Goal: Communication & Community: Answer question/provide support

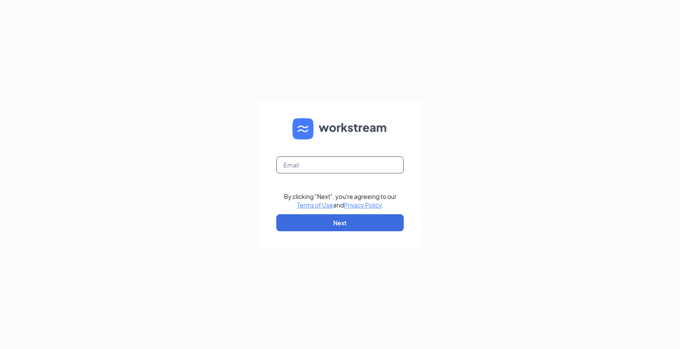
click at [332, 163] on input "text" at bounding box center [340, 164] width 128 height 17
type input "marla.bearden@pjunited.com"
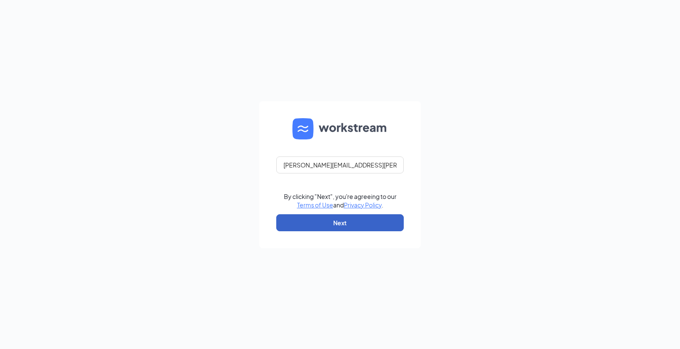
click at [326, 226] on button "Next" at bounding box center [340, 222] width 128 height 17
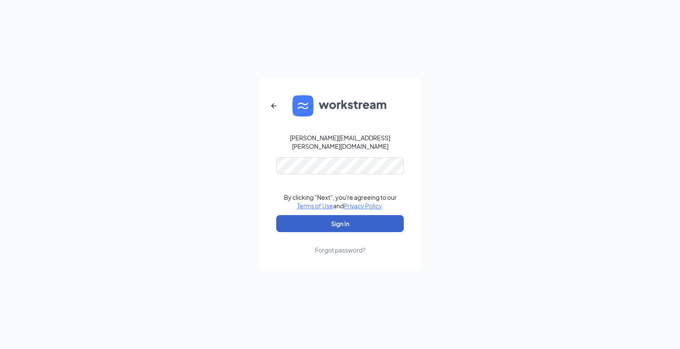
click at [343, 219] on button "Sign In" at bounding box center [340, 223] width 128 height 17
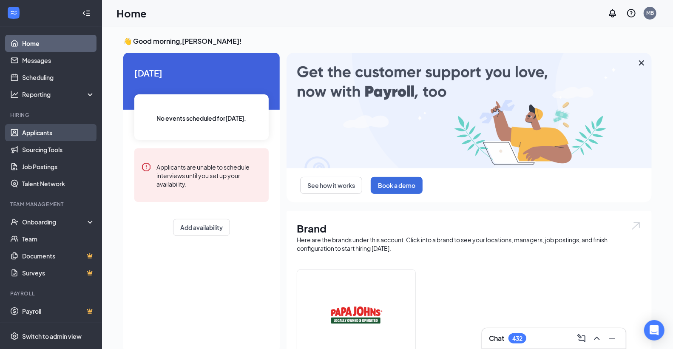
click at [43, 130] on link "Applicants" at bounding box center [58, 132] width 73 height 17
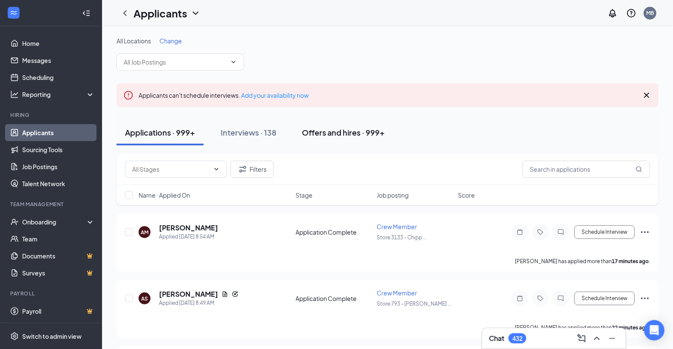
click at [341, 130] on div "Offers and hires · 999+" at bounding box center [343, 132] width 83 height 11
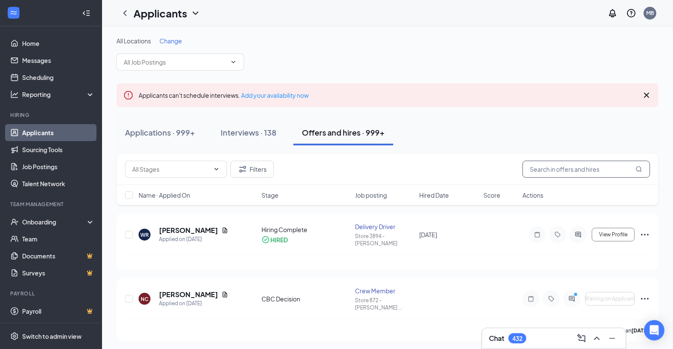
click at [582, 168] on input "text" at bounding box center [587, 169] width 128 height 17
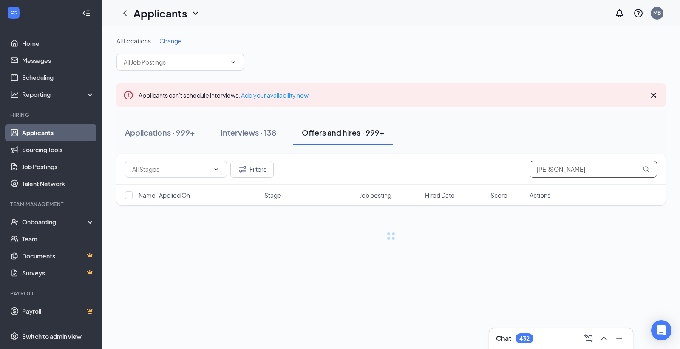
type input "[PERSON_NAME]"
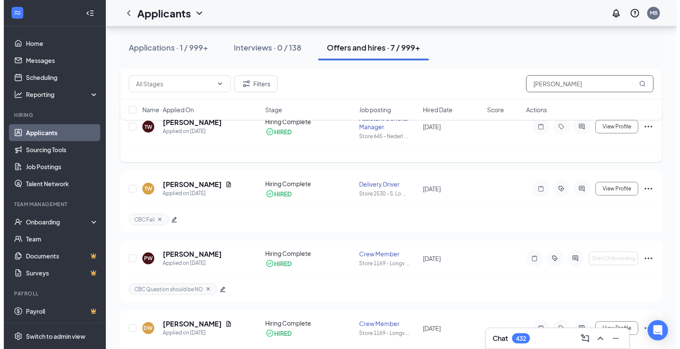
scroll to position [177, 0]
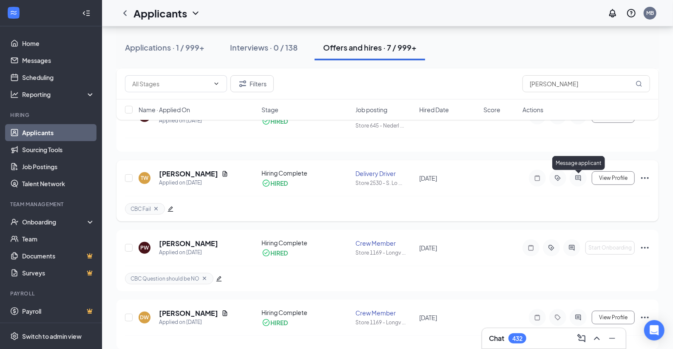
click at [579, 176] on icon "ActiveChat" at bounding box center [578, 178] width 10 height 7
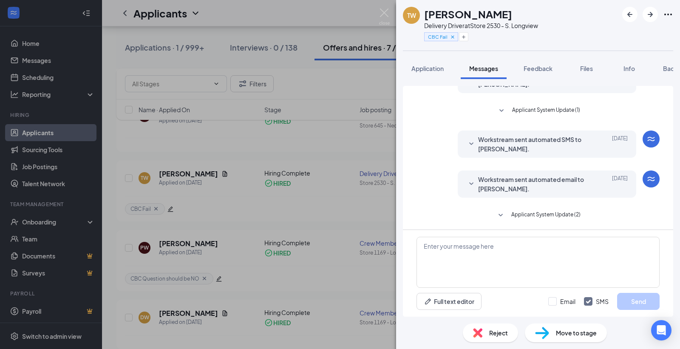
scroll to position [197, 0]
click at [665, 65] on span "Background" at bounding box center [680, 69] width 35 height 8
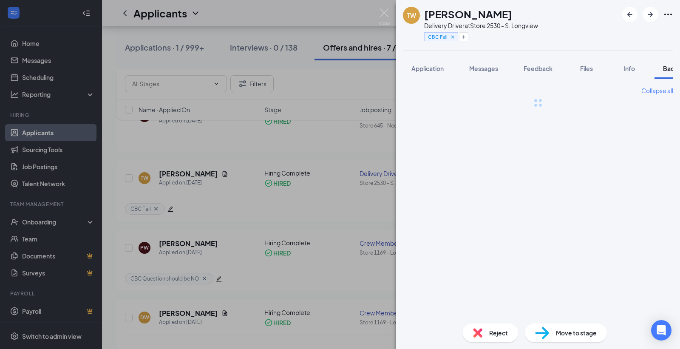
scroll to position [0, 35]
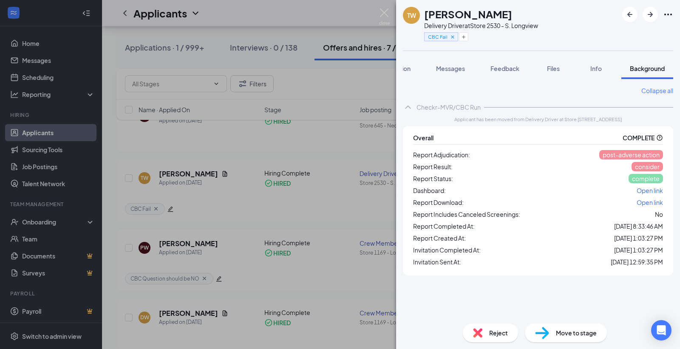
click at [647, 202] on span "Open link" at bounding box center [650, 203] width 26 height 8
click at [408, 67] on span "Application" at bounding box center [394, 69] width 32 height 8
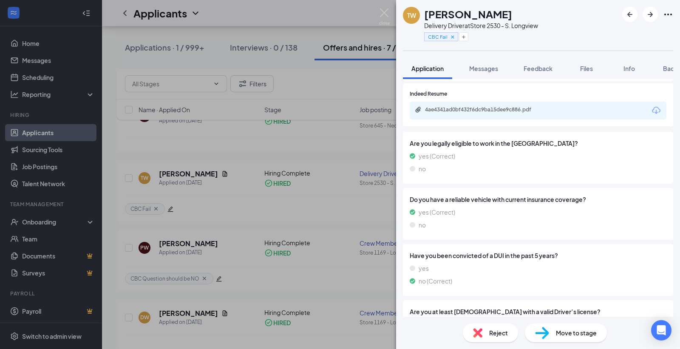
scroll to position [472, 0]
click at [483, 108] on div "4ae4341ad0bf432f6dc9ba15dee9c886.pdf" at bounding box center [484, 109] width 119 height 7
click at [381, 9] on img at bounding box center [384, 17] width 11 height 17
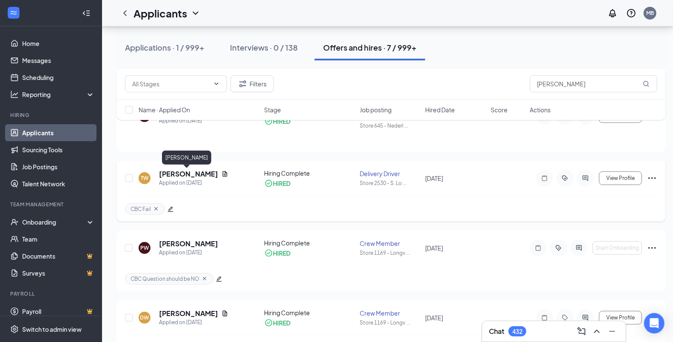
click at [194, 174] on h5 "[PERSON_NAME]" at bounding box center [188, 173] width 59 height 9
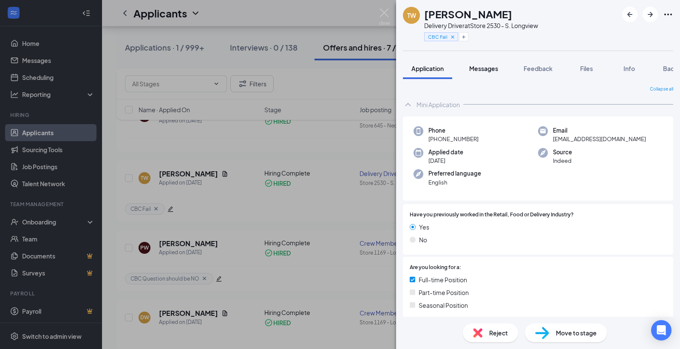
click at [481, 70] on span "Messages" at bounding box center [483, 69] width 29 height 8
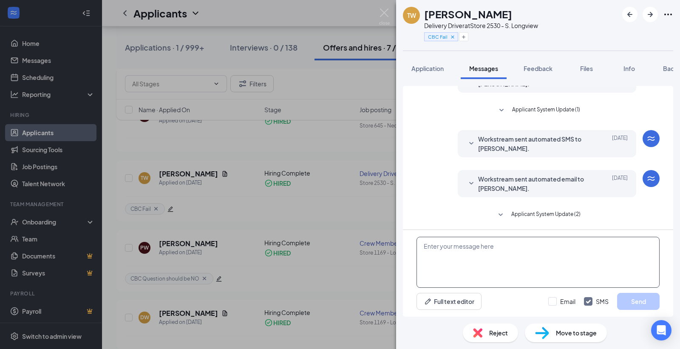
scroll to position [197, 0]
click at [425, 254] on textarea at bounding box center [538, 262] width 243 height 51
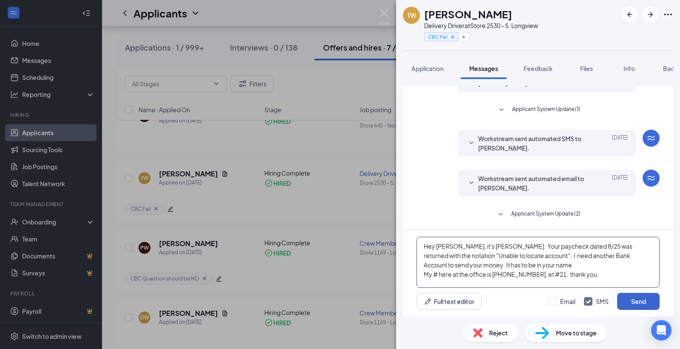
type textarea "Hey [PERSON_NAME], it's [PERSON_NAME]. Your paycheck dated 8/25 was returned wi…"
click at [631, 297] on button "Send" at bounding box center [638, 301] width 43 height 17
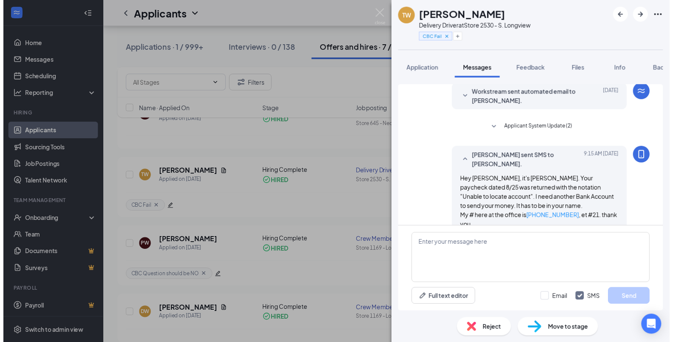
scroll to position [298, 0]
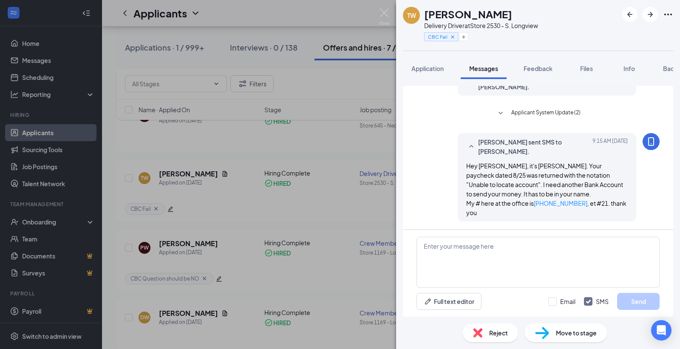
click at [378, 15] on div "TW [PERSON_NAME] Delivery Driver at Store 2530 - S. Longview CBC Fail Applicati…" at bounding box center [340, 174] width 680 height 349
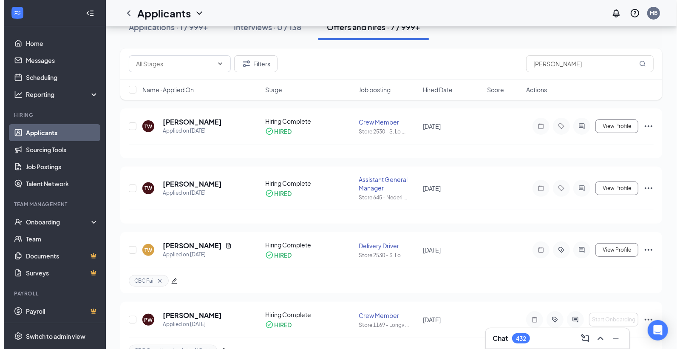
scroll to position [142, 0]
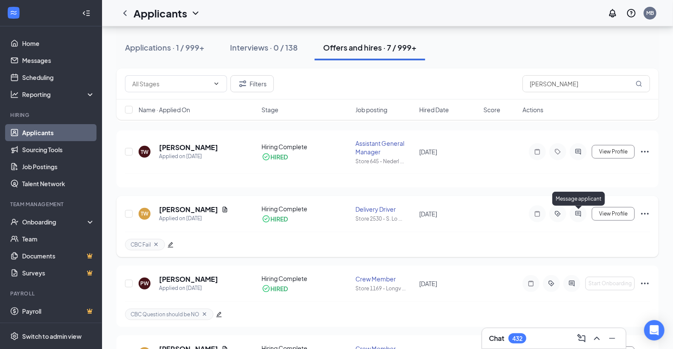
click at [580, 212] on icon "ActiveChat" at bounding box center [578, 213] width 10 height 7
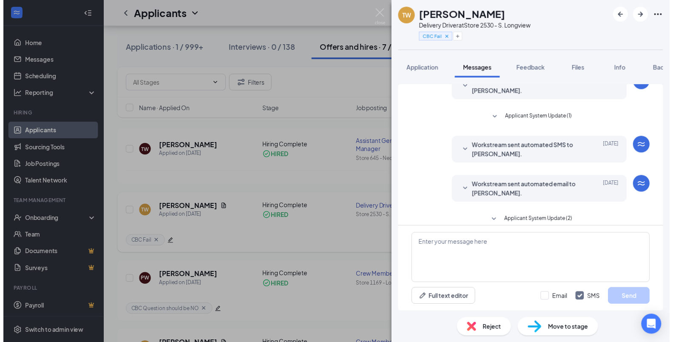
scroll to position [258, 0]
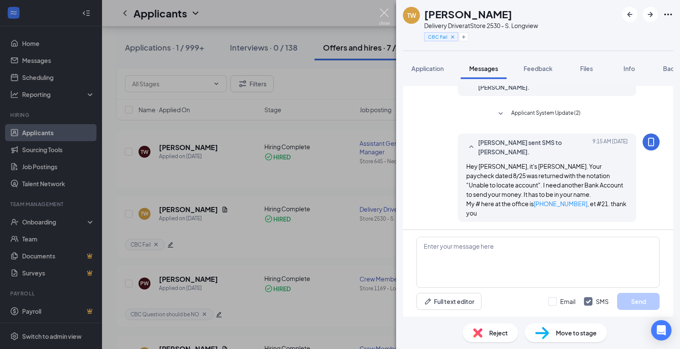
click at [383, 9] on img at bounding box center [384, 17] width 11 height 17
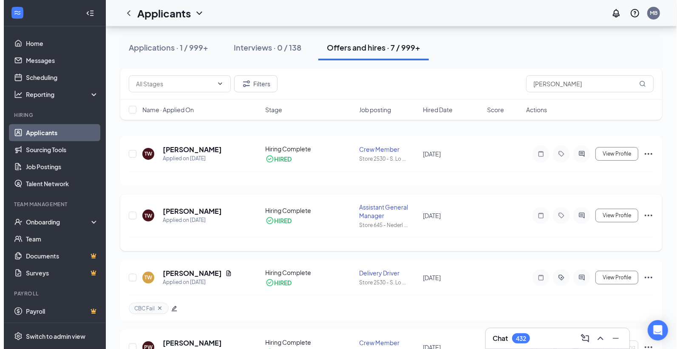
scroll to position [94, 0]
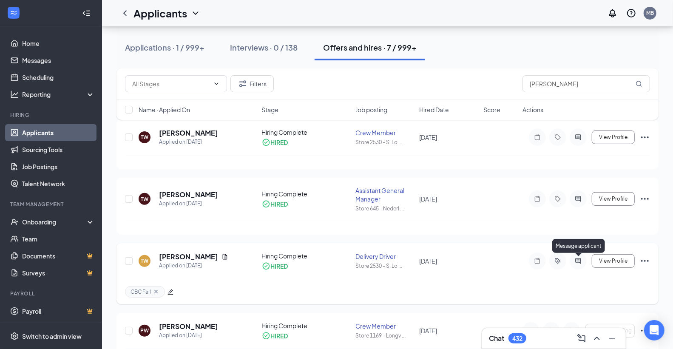
click at [580, 259] on icon "ActiveChat" at bounding box center [578, 261] width 10 height 7
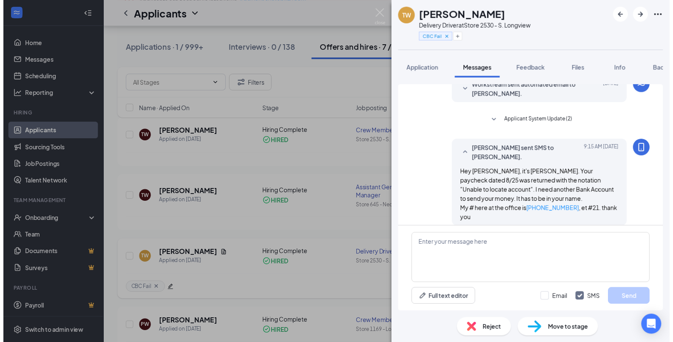
scroll to position [258, 0]
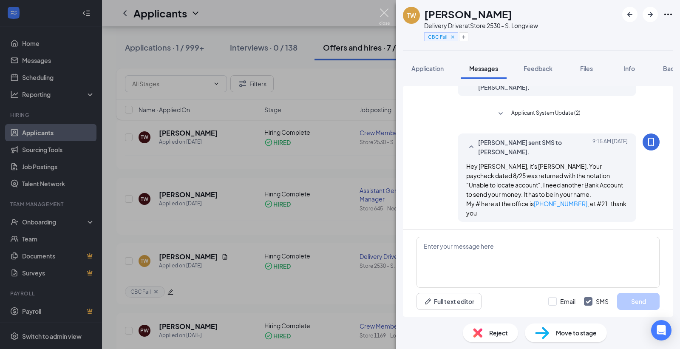
click at [384, 14] on img at bounding box center [384, 17] width 11 height 17
